Goal: Task Accomplishment & Management: Use online tool/utility

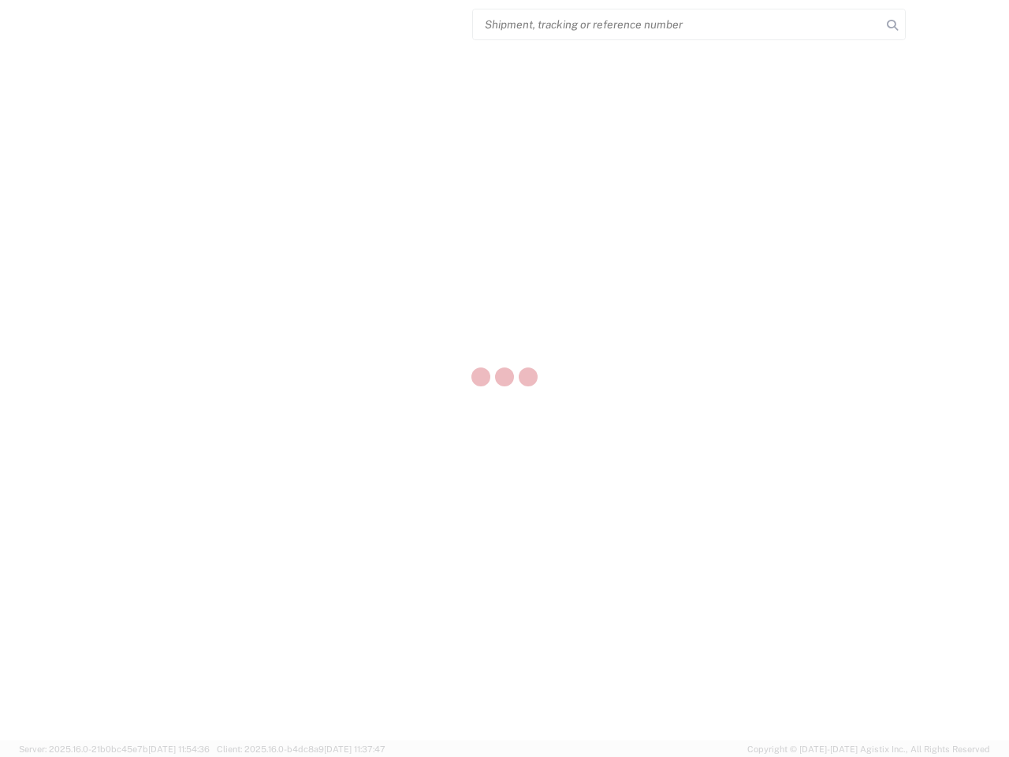
select select "US"
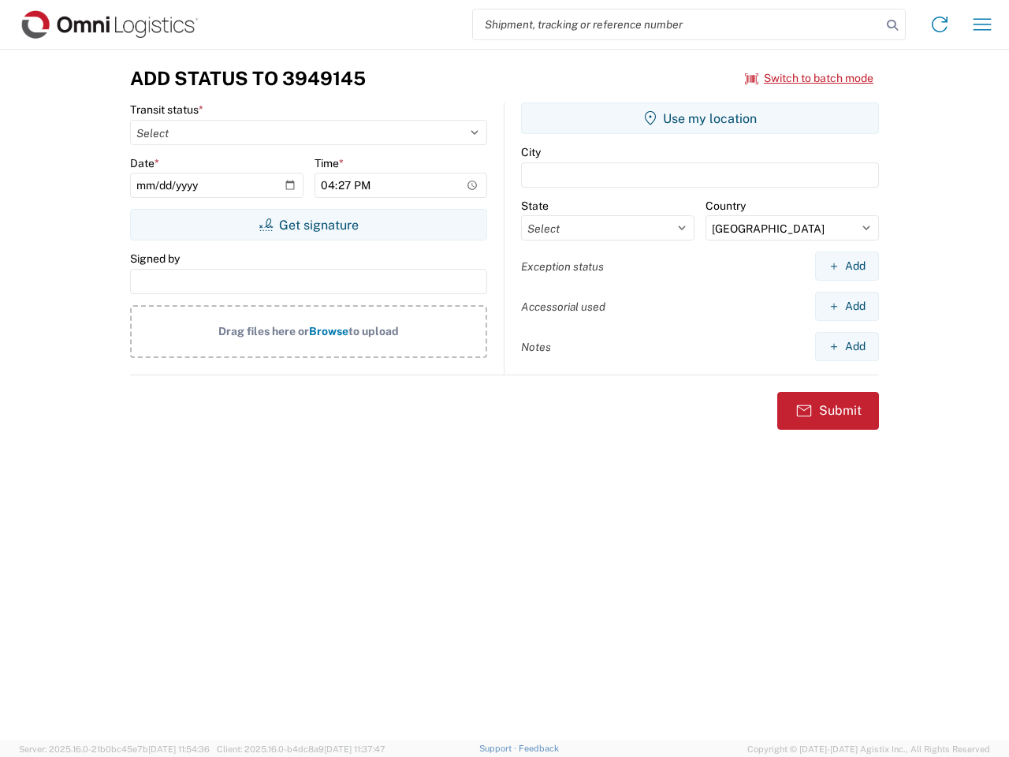
click at [677, 24] on input "search" at bounding box center [677, 24] width 408 height 30
click at [892, 25] on icon at bounding box center [892, 25] width 22 height 22
click at [939, 24] on icon at bounding box center [939, 24] width 25 height 25
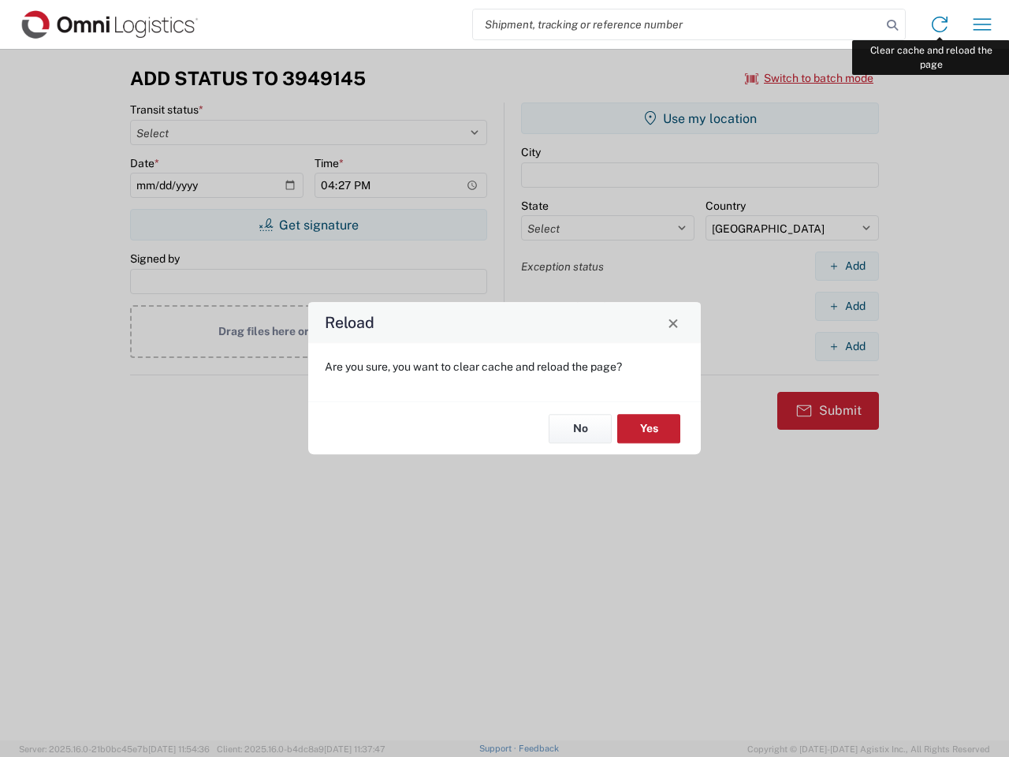
click at [982, 24] on div "Reload Are you sure, you want to clear cache and reload the page? No Yes" at bounding box center [504, 378] width 1009 height 757
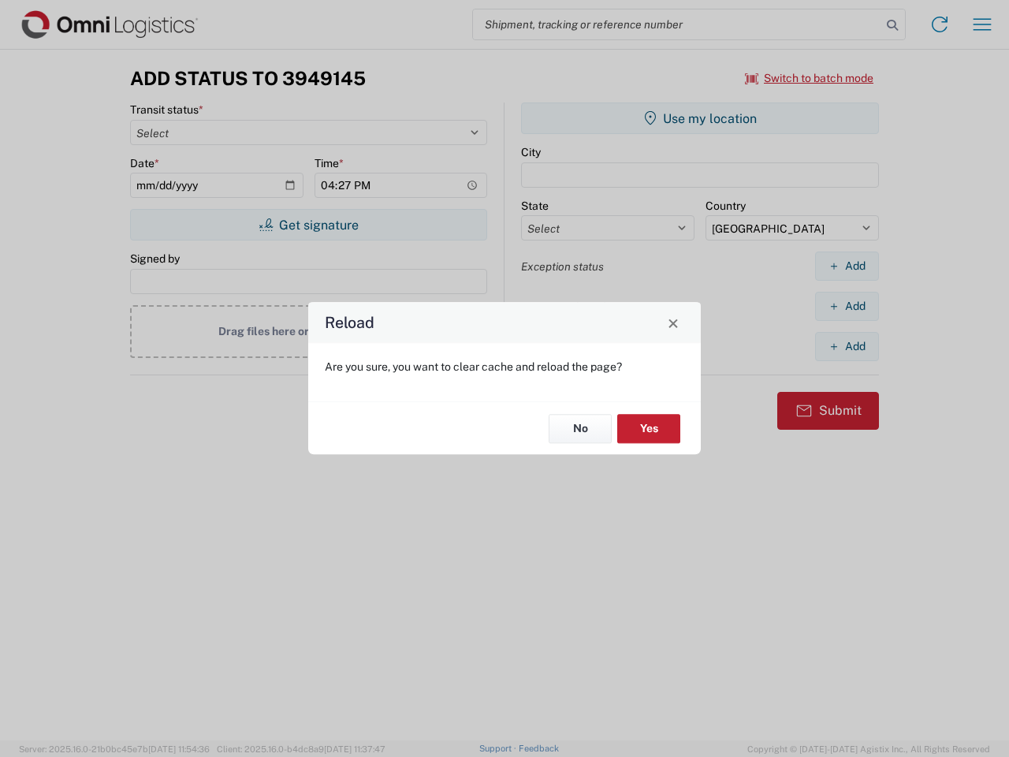
click at [809, 78] on div "Reload Are you sure, you want to clear cache and reload the page? No Yes" at bounding box center [504, 378] width 1009 height 757
click at [308, 225] on div "Reload Are you sure, you want to clear cache and reload the page? No Yes" at bounding box center [504, 378] width 1009 height 757
click at [700, 118] on div "Reload Are you sure, you want to clear cache and reload the page? No Yes" at bounding box center [504, 378] width 1009 height 757
click at [846, 266] on div "Reload Are you sure, you want to clear cache and reload the page? No Yes" at bounding box center [504, 378] width 1009 height 757
click at [846, 306] on div "Reload Are you sure, you want to clear cache and reload the page? No Yes" at bounding box center [504, 378] width 1009 height 757
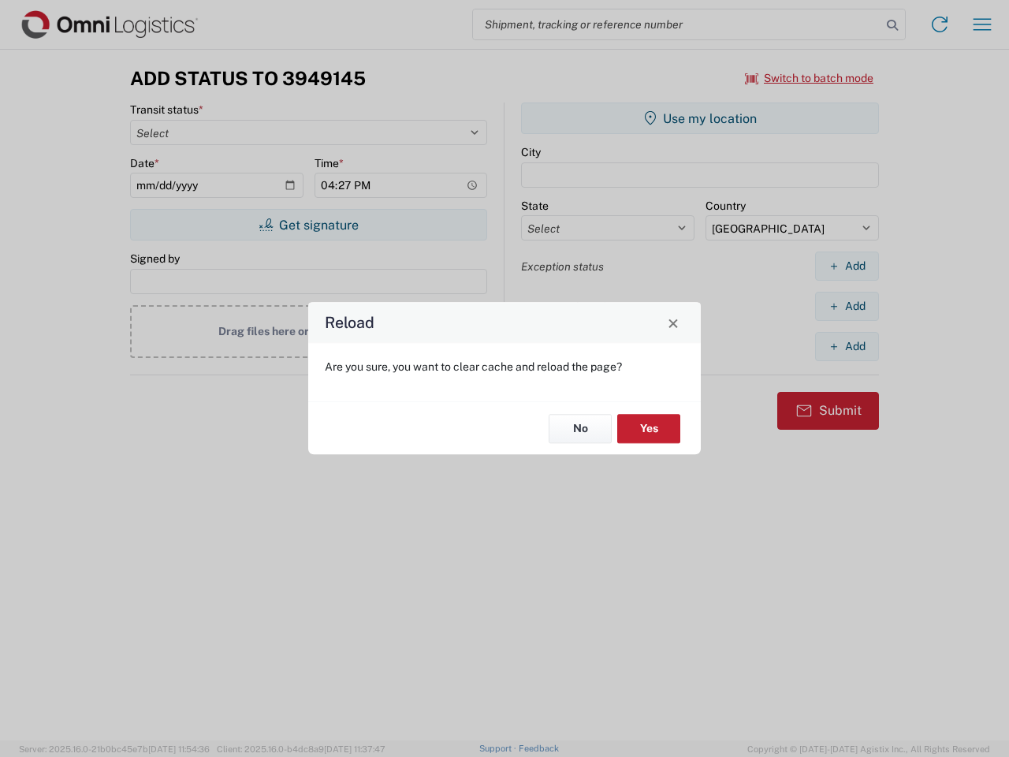
click at [846, 346] on div "Reload Are you sure, you want to clear cache and reload the page? No Yes" at bounding box center [504, 378] width 1009 height 757
